Goal: Check status: Verify the current state of an ongoing process or item

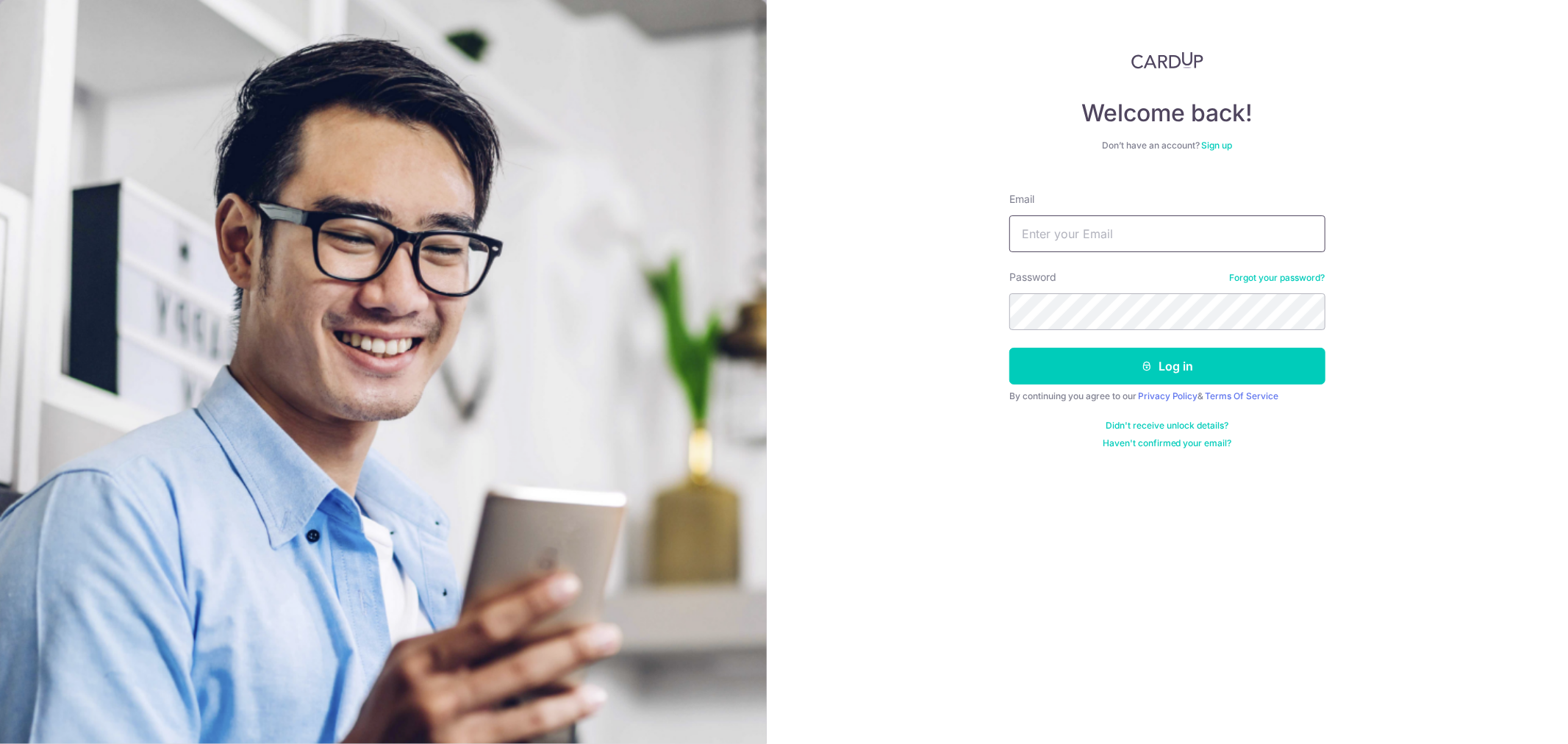
click at [1046, 217] on input "Email" at bounding box center [1167, 233] width 316 height 36
type input "[EMAIL_ADDRESS][DOMAIN_NAME]"
click at [1009, 348] on button "Log in" at bounding box center [1167, 366] width 316 height 36
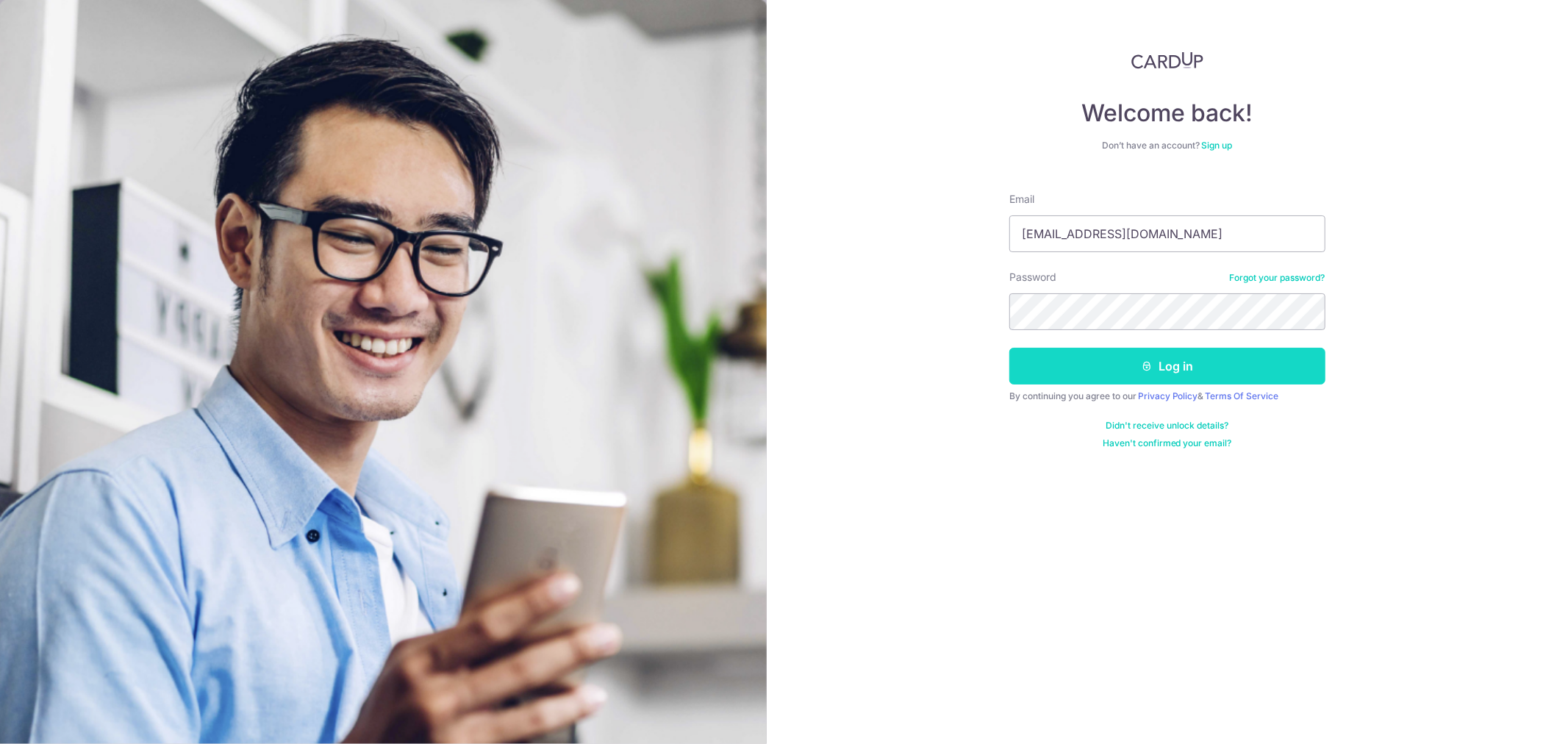
click at [1107, 377] on button "Log in" at bounding box center [1167, 366] width 316 height 36
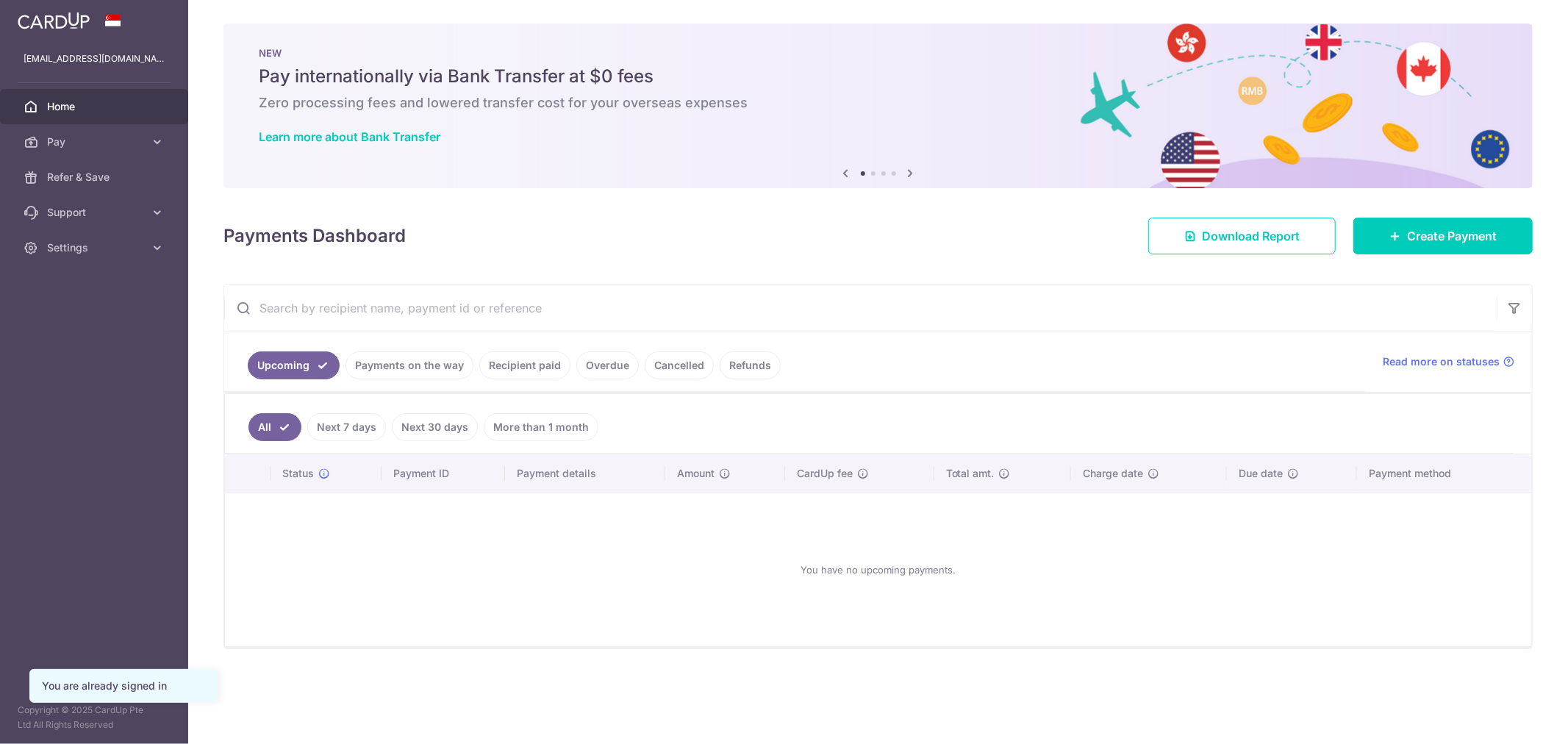
click at [385, 372] on link "Payments on the way" at bounding box center [409, 366] width 128 height 28
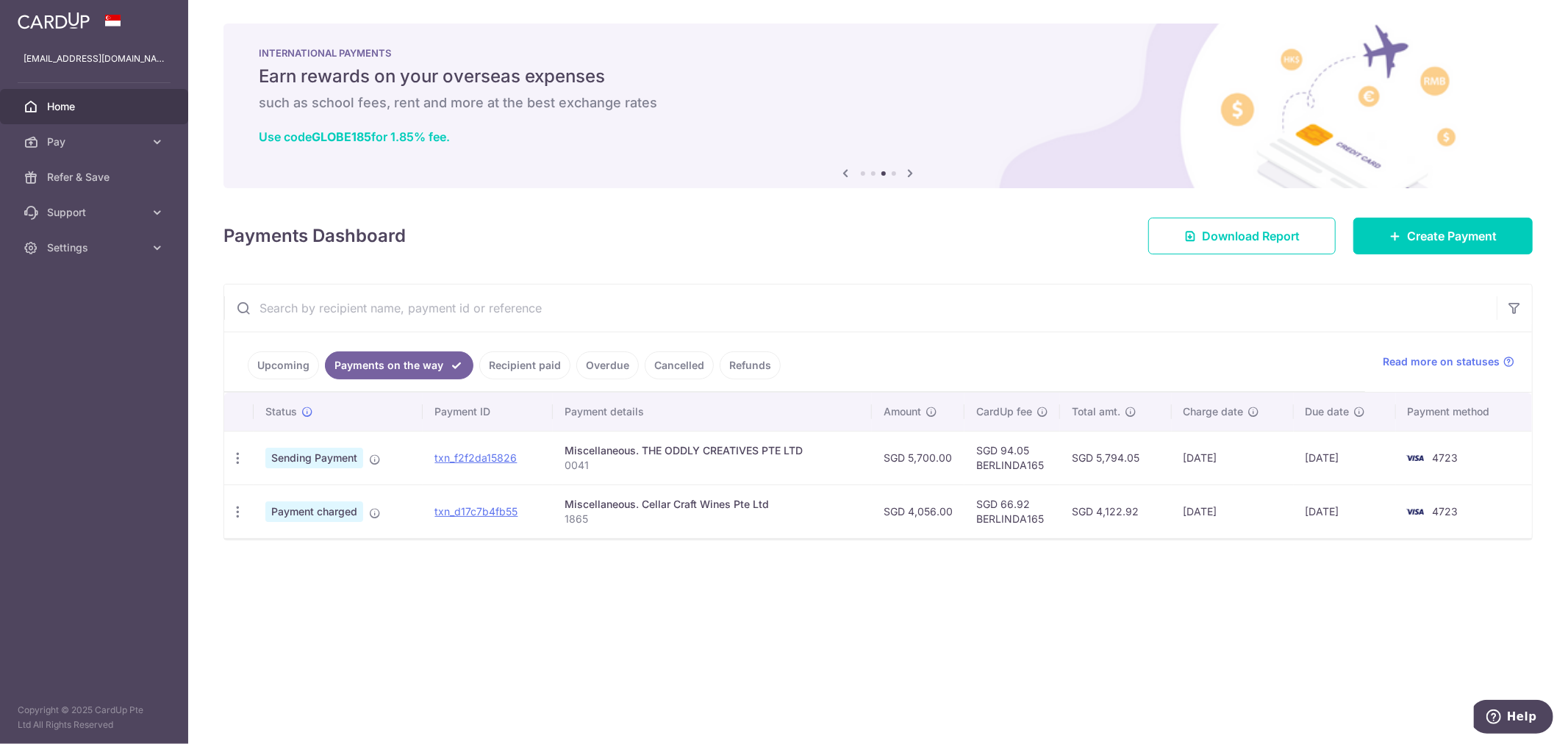
click at [511, 365] on link "Recipient paid" at bounding box center [525, 366] width 91 height 28
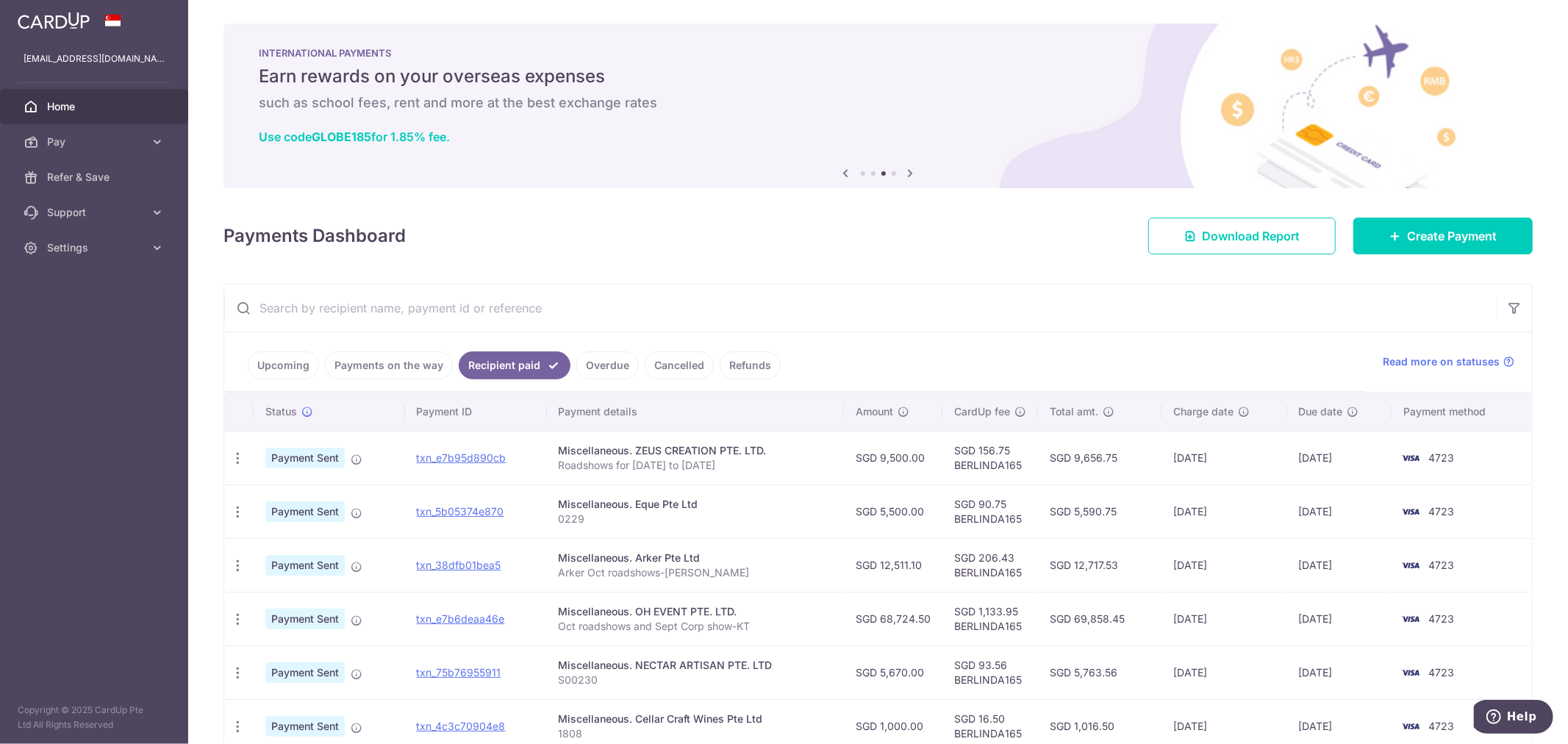
click at [332, 300] on input "text" at bounding box center [860, 308] width 1272 height 47
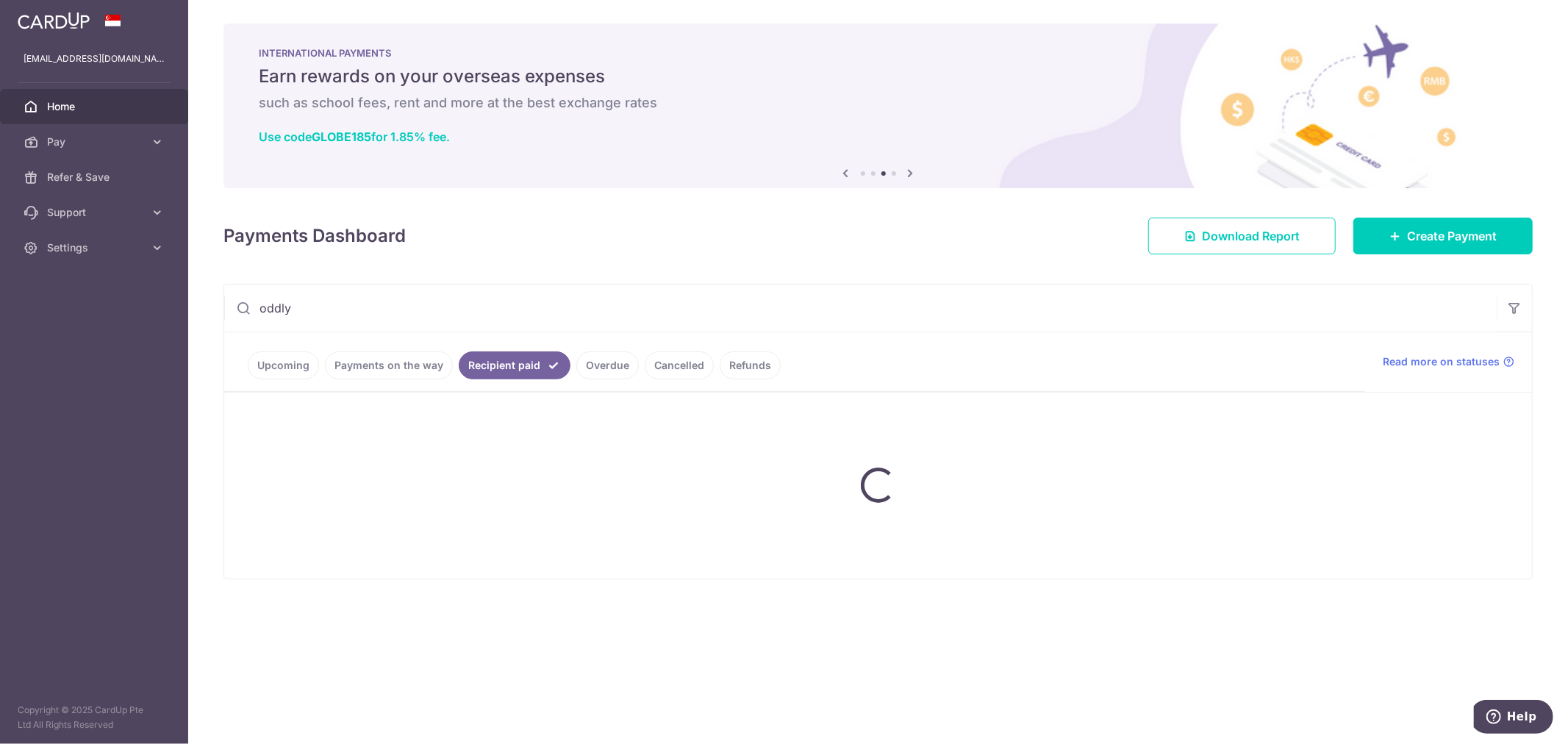
type input "oddly"
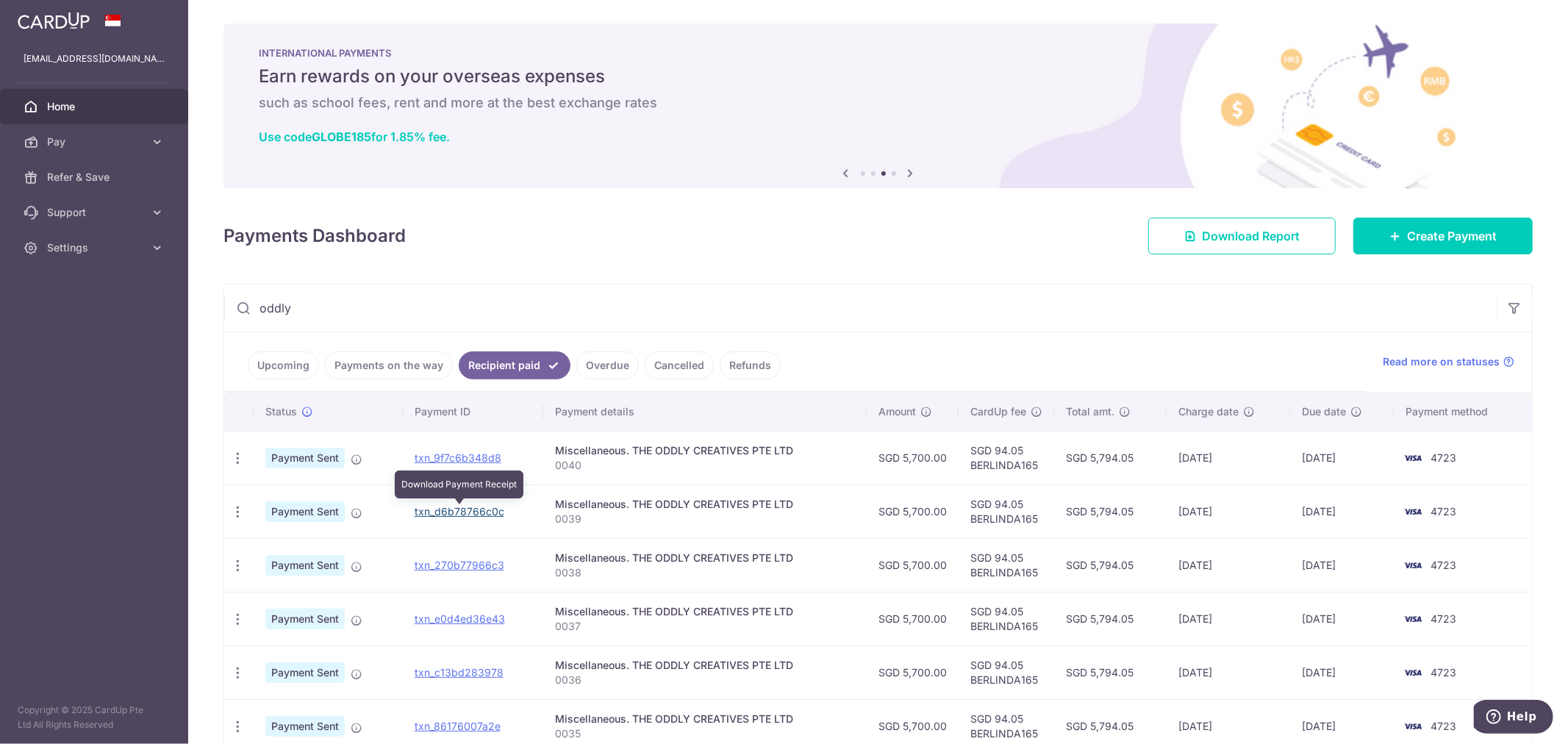
click at [468, 512] on link "txn_d6b78766c0c" at bounding box center [459, 511] width 89 height 12
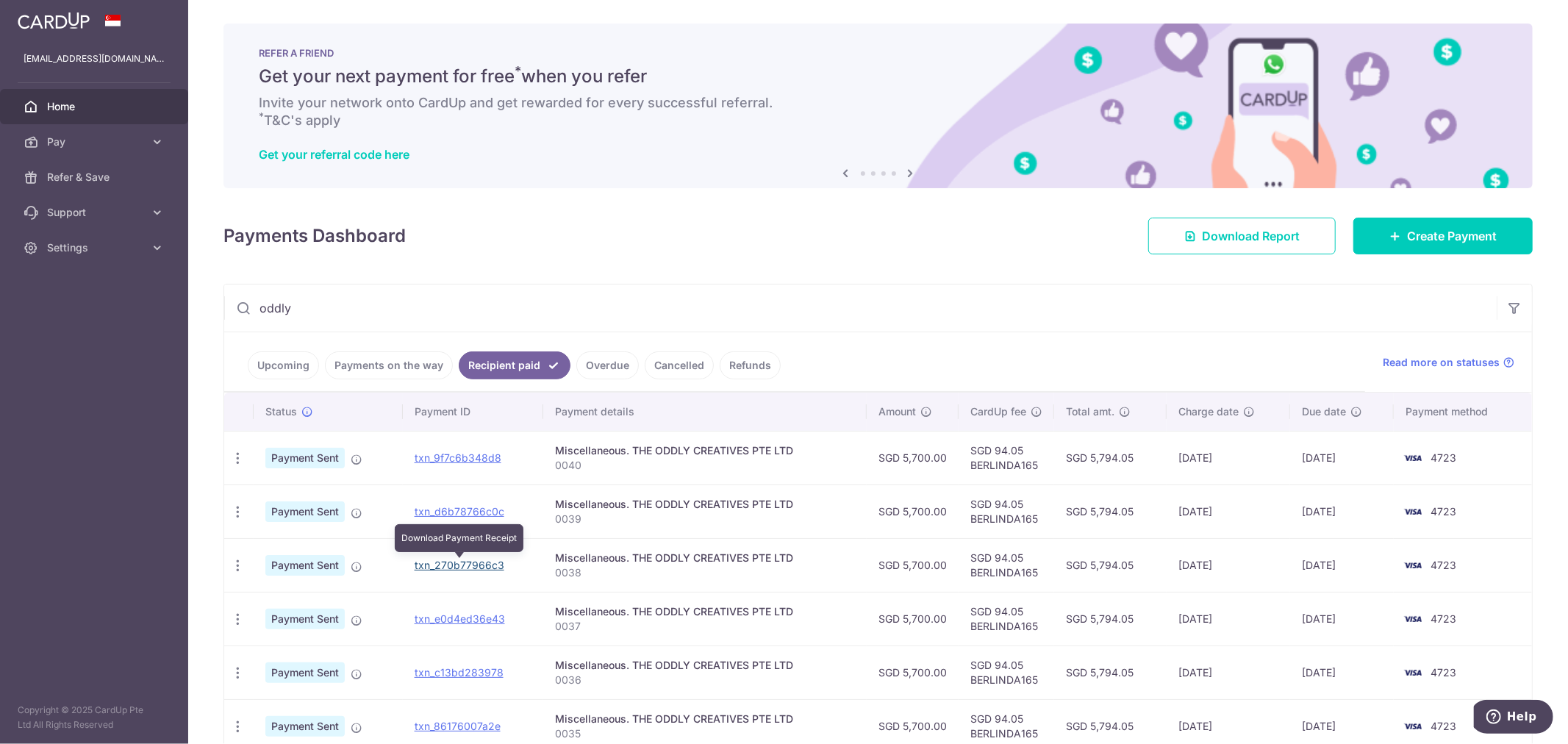
click at [464, 569] on link "txn_270b77966c3" at bounding box center [459, 564] width 89 height 12
